Goal: Navigation & Orientation: Find specific page/section

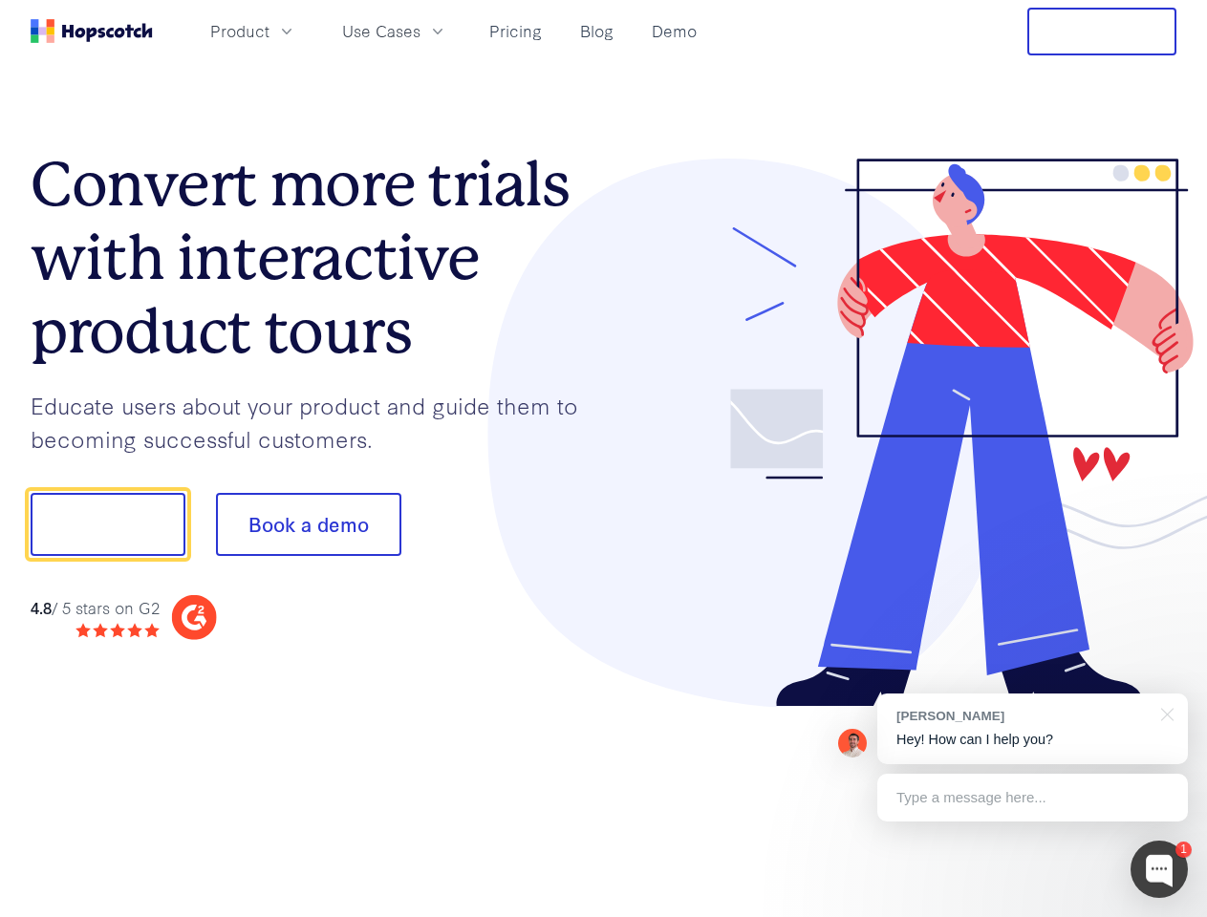
click at [604, 459] on div at bounding box center [890, 433] width 573 height 549
click at [269, 31] on span "Product" at bounding box center [239, 31] width 59 height 24
click at [420, 31] on span "Use Cases" at bounding box center [381, 31] width 78 height 24
click at [1102, 32] on button "Free Trial" at bounding box center [1101, 32] width 149 height 48
click at [107, 525] on button "Show me!" at bounding box center [108, 524] width 155 height 63
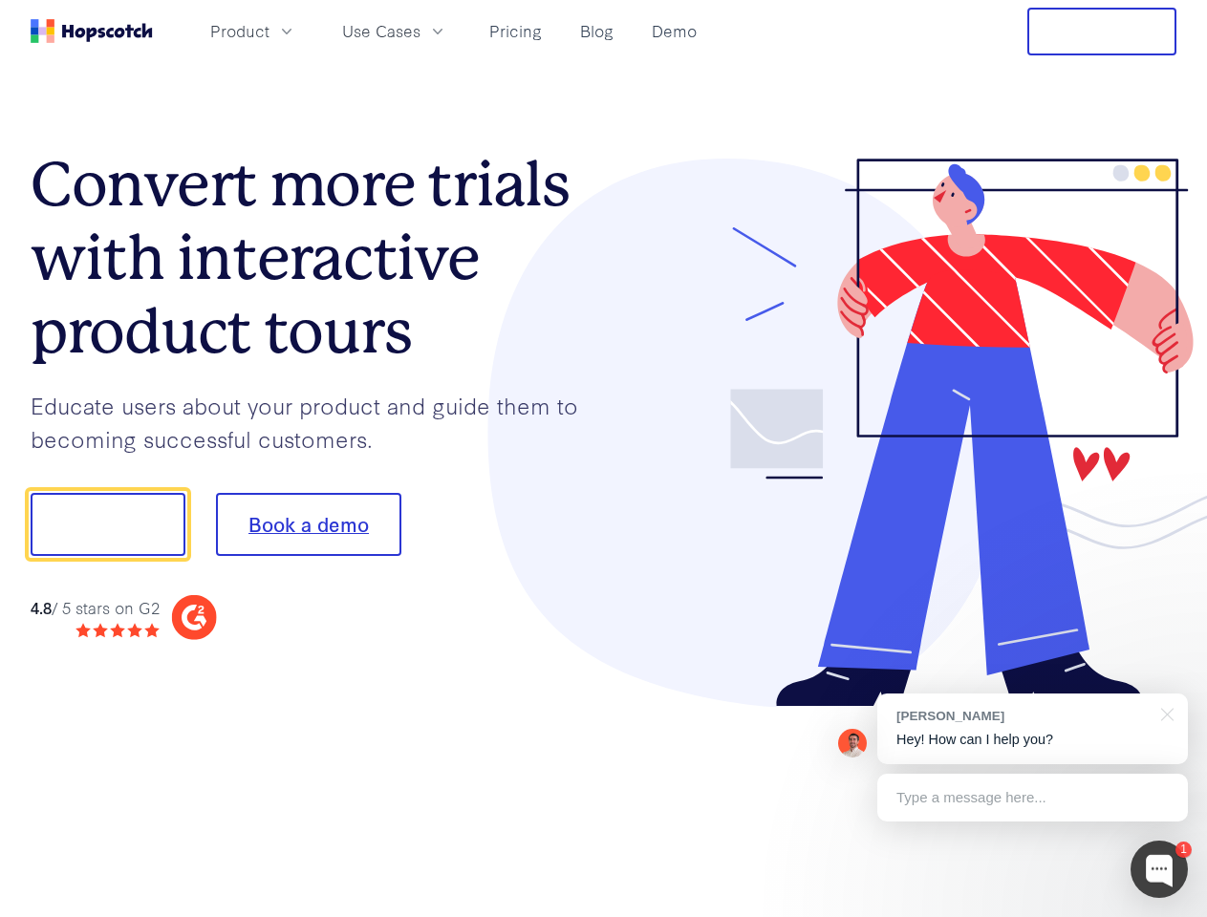
click at [308, 525] on button "Book a demo" at bounding box center [308, 524] width 185 height 63
click at [1159, 870] on div at bounding box center [1158, 869] width 57 height 57
click at [1032, 729] on div "[PERSON_NAME] Hey! How can I help you?" at bounding box center [1032, 729] width 311 height 71
click at [1164, 713] on div at bounding box center [1008, 522] width 358 height 637
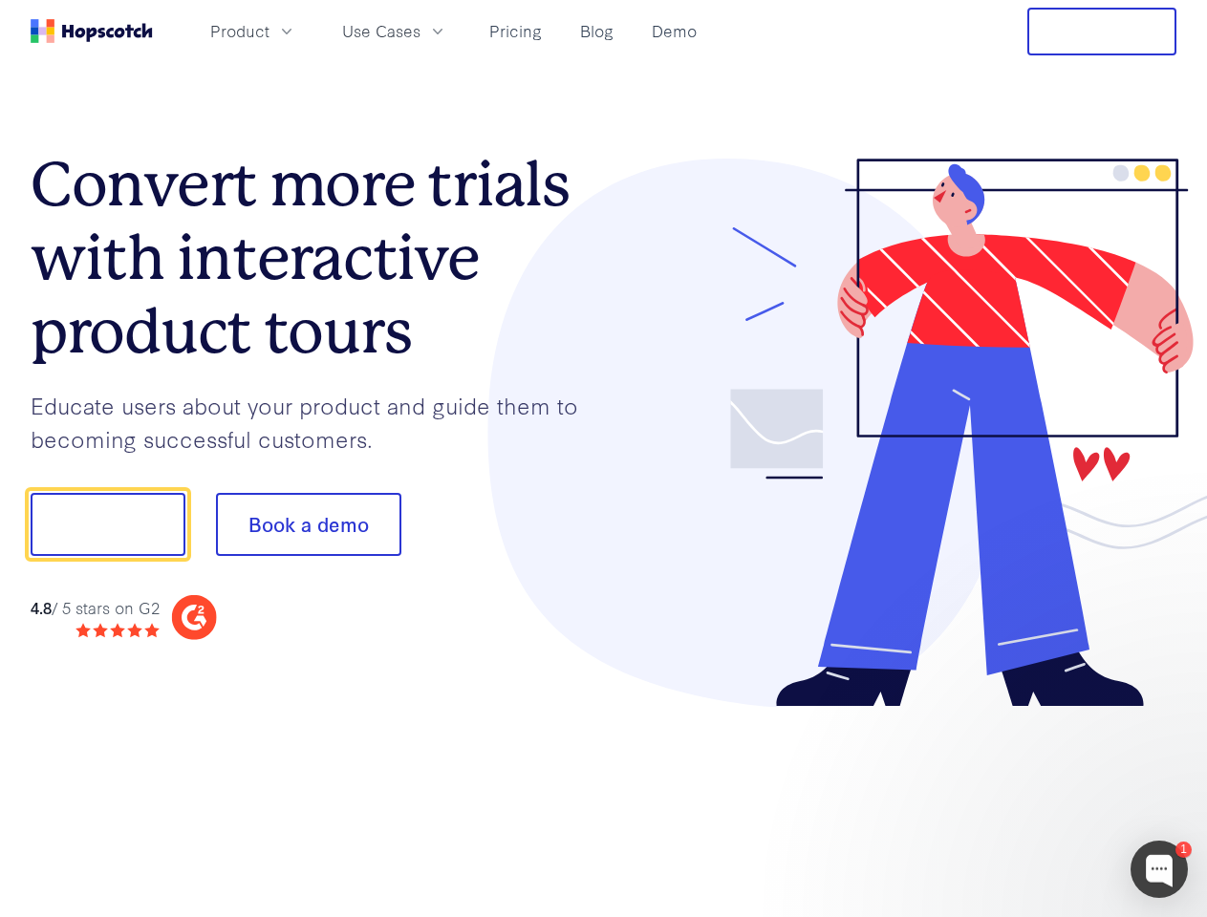
click at [1032, 798] on div at bounding box center [1008, 522] width 358 height 637
